Goal: Submit feedback/report problem: Submit feedback/report problem

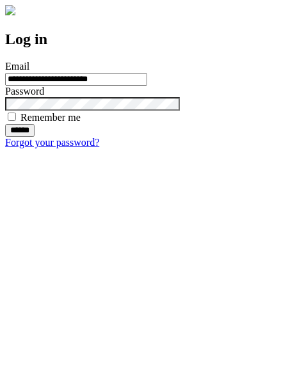
type input "**********"
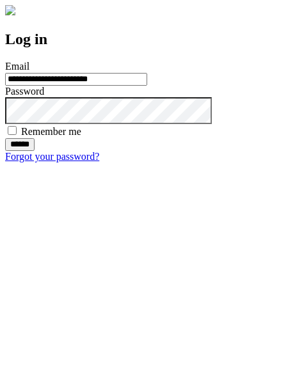
click at [35, 151] on input "******" at bounding box center [19, 144] width 29 height 13
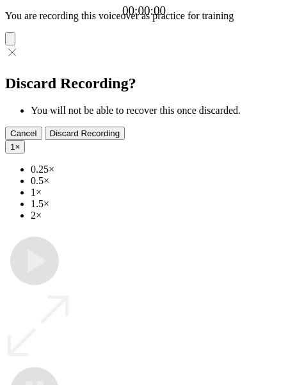
type input "**********"
